Goal: Navigation & Orientation: Find specific page/section

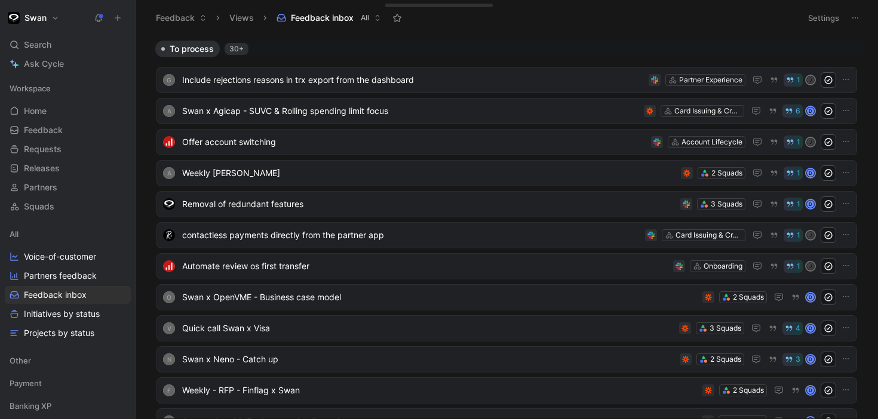
click at [46, 22] on h1 "Swan" at bounding box center [35, 18] width 22 height 11
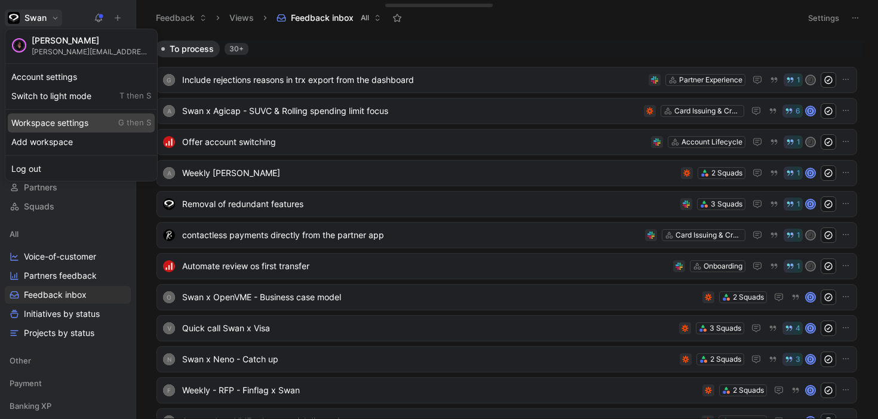
click at [46, 124] on div "Workspace settings G then S" at bounding box center [81, 122] width 147 height 19
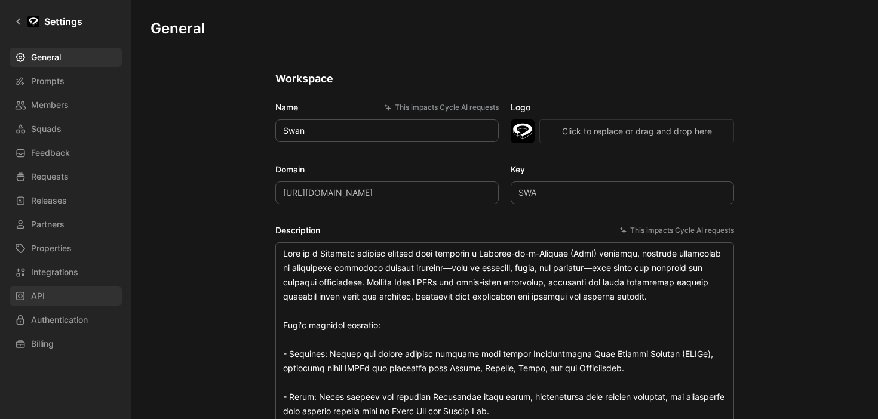
click at [51, 299] on link "API" at bounding box center [66, 296] width 112 height 19
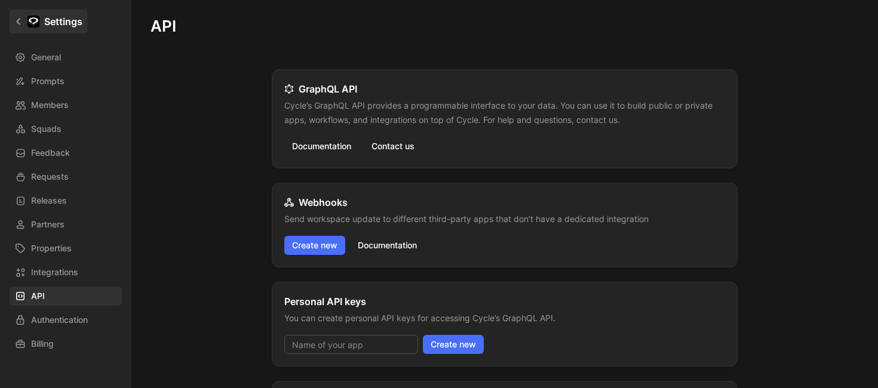
click at [51, 20] on h1 "Settings" at bounding box center [63, 21] width 38 height 14
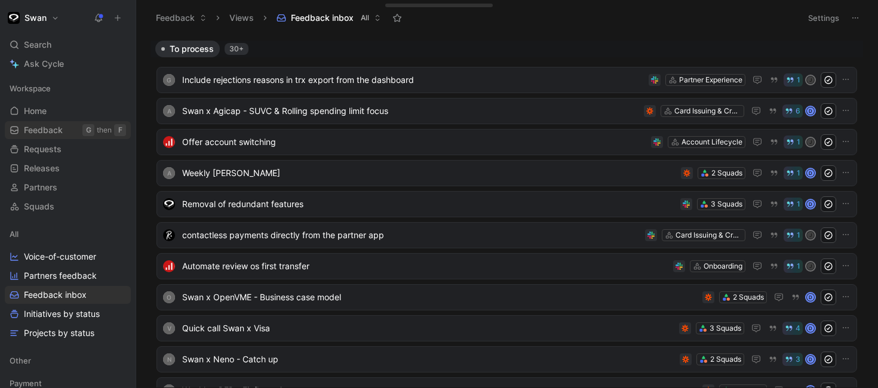
click at [38, 130] on span "Feedback" at bounding box center [43, 130] width 39 height 12
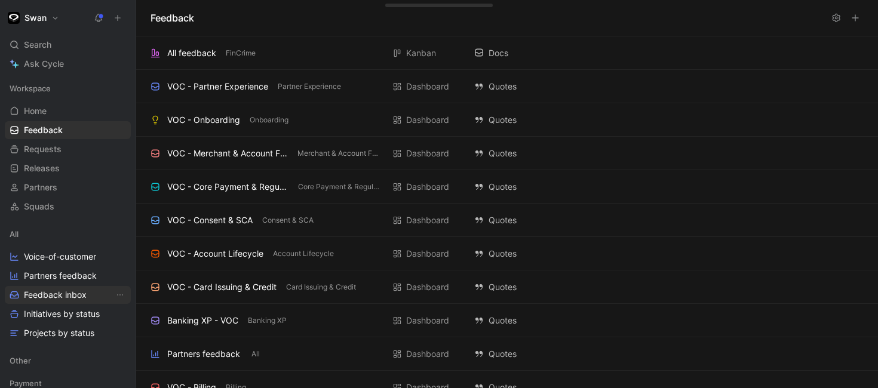
click at [60, 291] on span "Feedback inbox" at bounding box center [55, 295] width 63 height 12
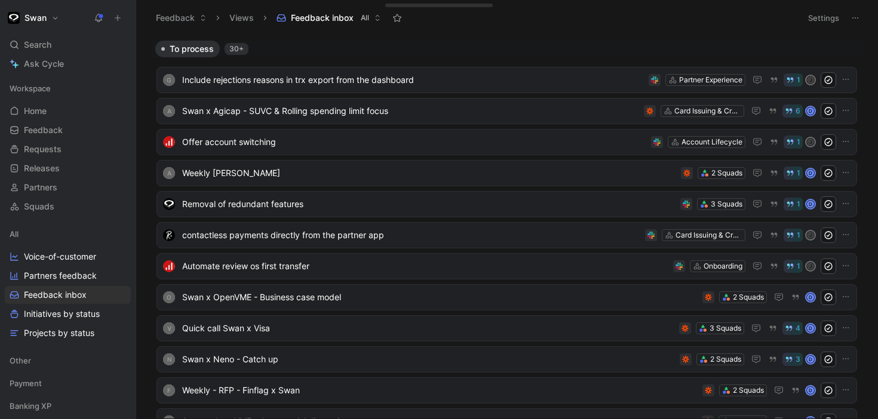
click at [42, 11] on button "Swan" at bounding box center [33, 18] width 57 height 17
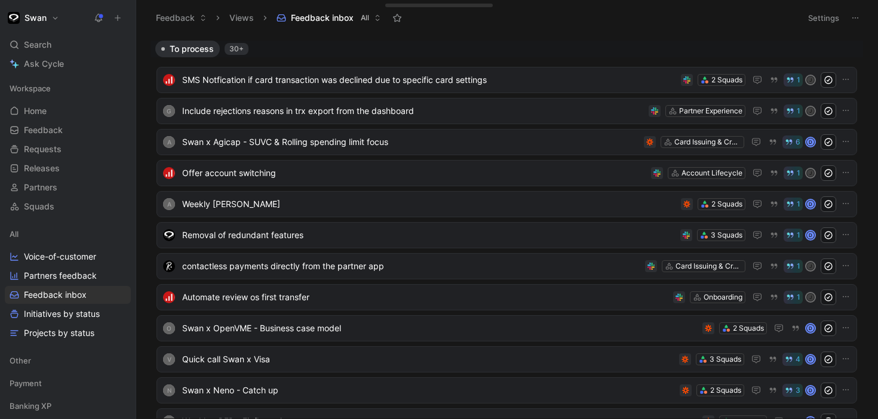
click at [37, 19] on h1 "Swan" at bounding box center [35, 18] width 22 height 11
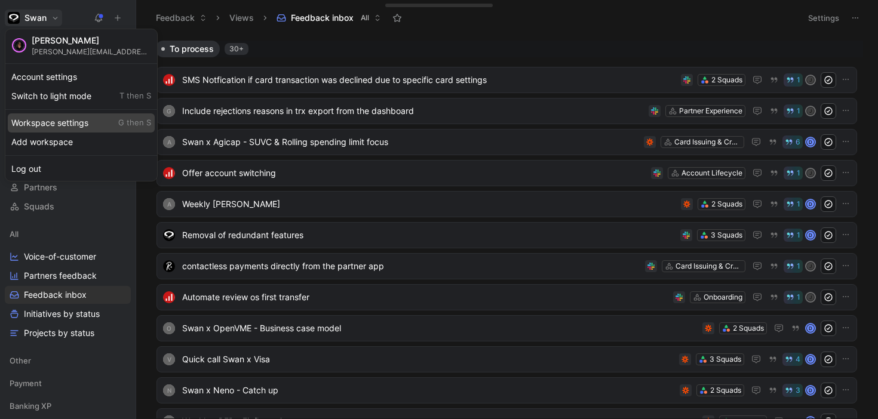
click at [54, 121] on div "Workspace settings G then S" at bounding box center [81, 122] width 147 height 19
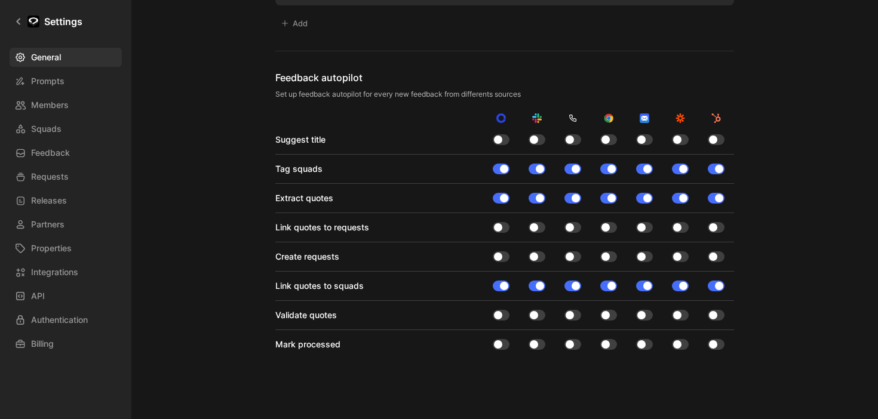
scroll to position [1365, 0]
